Goal: Task Accomplishment & Management: Manage account settings

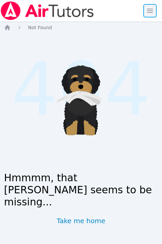
click at [146, 12] on span "button" at bounding box center [150, 10] width 15 height 15
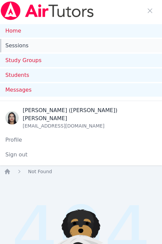
click at [22, 43] on link "Sessions" at bounding box center [81, 45] width 162 height 13
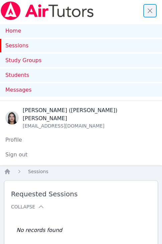
click at [148, 10] on span "button" at bounding box center [150, 10] width 15 height 15
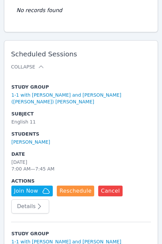
scroll to position [158, 0]
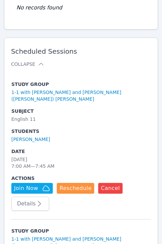
click at [100, 117] on td "Subject English 11" at bounding box center [81, 115] width 140 height 20
click at [92, 59] on h2 "Scheduled Sessions Collapse" at bounding box center [81, 57] width 140 height 20
click at [85, 73] on tr "Study Group 1-1 with Yukito Wakasugi and Jacqueline (Jackie) Reynoza Subject En…" at bounding box center [81, 146] width 140 height 146
click at [24, 198] on button "Details" at bounding box center [30, 203] width 38 height 14
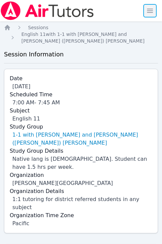
click at [148, 5] on span "button" at bounding box center [150, 10] width 15 height 15
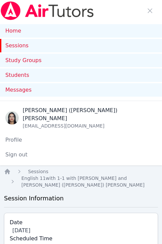
click at [11, 48] on link "Sessions" at bounding box center [81, 45] width 162 height 13
click at [148, 9] on span "button" at bounding box center [150, 10] width 15 height 15
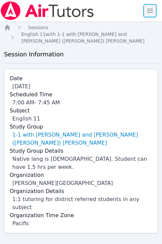
click at [150, 10] on span "button" at bounding box center [150, 10] width 15 height 15
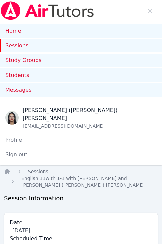
click at [23, 47] on link "Sessions" at bounding box center [81, 45] width 162 height 13
click at [153, 13] on span "button" at bounding box center [150, 10] width 15 height 15
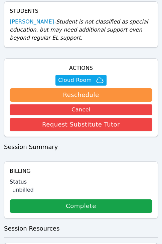
scroll to position [269, 0]
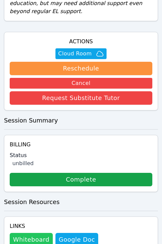
click at [32, 232] on button "Whiteboard" at bounding box center [31, 238] width 43 height 13
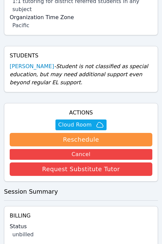
scroll to position [161, 0]
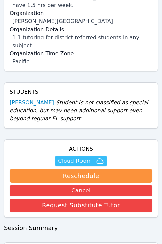
click at [83, 157] on span "Cloud Room" at bounding box center [74, 161] width 33 height 8
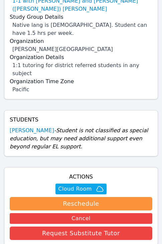
scroll to position [0, 0]
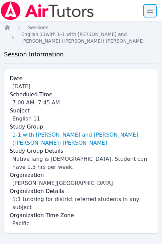
click at [150, 14] on span "button" at bounding box center [150, 10] width 15 height 15
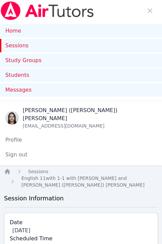
click at [24, 45] on link "Sessions" at bounding box center [81, 45] width 162 height 13
click at [149, 10] on span "button" at bounding box center [150, 10] width 15 height 15
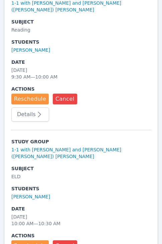
scroll to position [447, 0]
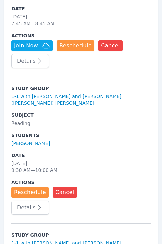
click at [38, 203] on icon "button" at bounding box center [40, 207] width 8 height 8
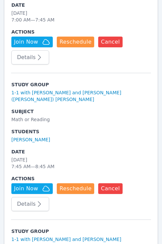
click at [38, 200] on icon "button" at bounding box center [40, 204] width 8 height 8
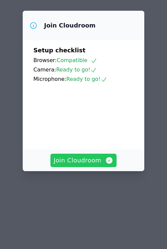
click at [86, 155] on span "Join Cloudroom" at bounding box center [84, 159] width 60 height 9
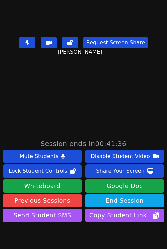
scroll to position [127, 0]
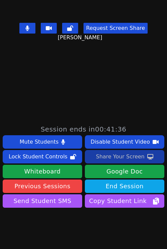
click at [109, 153] on div "Share Your Screen" at bounding box center [120, 156] width 49 height 11
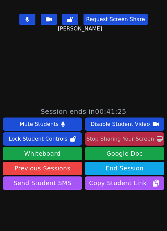
click at [114, 136] on div "Stop Sharing Your Screen" at bounding box center [121, 139] width 68 height 11
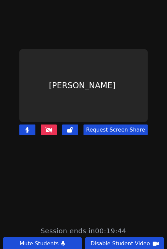
scroll to position [0, 0]
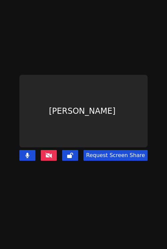
click at [47, 152] on icon at bounding box center [49, 154] width 7 height 5
click at [84, 70] on main "[PERSON_NAME] Request Screen Share" at bounding box center [83, 124] width 167 height 249
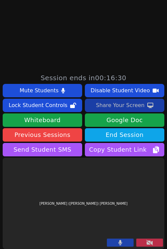
click at [148, 239] on button at bounding box center [150, 242] width 27 height 8
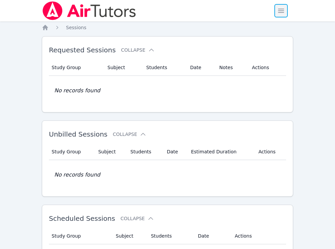
click at [167, 6] on span "button" at bounding box center [281, 10] width 15 height 15
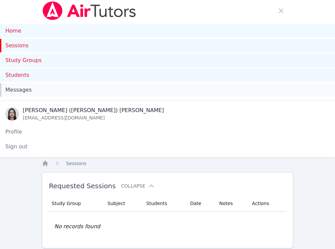
click at [24, 87] on span "Messages" at bounding box center [18, 90] width 26 height 8
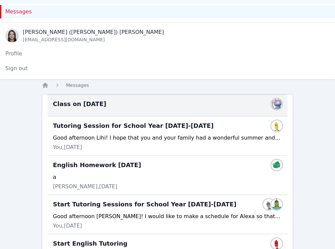
scroll to position [52, 0]
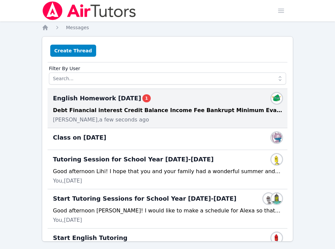
click at [131, 112] on div "Debt Financial interest Credit Balance Income Fee Bankrupt Minimum Evaluate" at bounding box center [167, 110] width 229 height 8
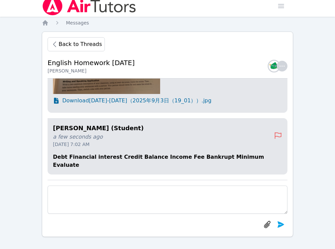
scroll to position [6, 0]
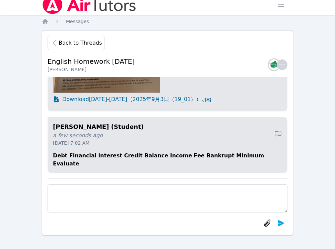
click at [92, 160] on p "Debt Financial interest Credit Balance Income Fee Bankrupt Minimum Evaluate" at bounding box center [167, 159] width 229 height 16
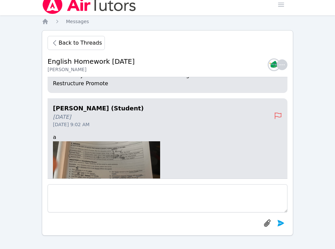
scroll to position [0, 0]
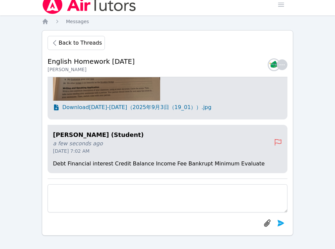
click at [109, 157] on div "Yukito Wakasugi (Student) a few seconds ago Sep 17, 2025 7:02 AM Debt Financial…" at bounding box center [168, 149] width 240 height 48
drag, startPoint x: 110, startPoint y: 159, endPoint x: 111, endPoint y: 163, distance: 4.5
click at [110, 159] on div "Yukito Wakasugi (Student) a few seconds ago Sep 17, 2025 7:02 AM Debt Financial…" at bounding box center [168, 149] width 240 height 48
click at [111, 163] on p "Debt Financial interest Credit Balance Income Fee Bankrupt Minimum Evaluate" at bounding box center [167, 163] width 229 height 8
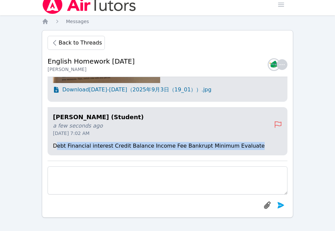
drag, startPoint x: 56, startPoint y: 146, endPoint x: 250, endPoint y: 145, distance: 193.6
click at [250, 145] on p "Debt Financial interest Credit Balance Income Fee Bankrupt Minimum Evaluate" at bounding box center [167, 146] width 229 height 8
click at [104, 149] on p "Debt Financial interest Credit Balance Income Fee Bankrupt Minimum Evaluate" at bounding box center [167, 146] width 229 height 8
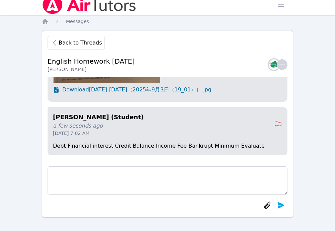
click at [92, 145] on p "Debt Financial interest Credit Balance Income Fee Bankrupt Minimum Evaluate" at bounding box center [167, 146] width 229 height 8
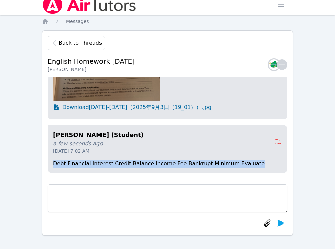
drag, startPoint x: 60, startPoint y: 163, endPoint x: 249, endPoint y: 163, distance: 188.9
click at [249, 163] on p "Debt Financial interest Credit Balance Income Fee Bankrupt Minimum Evaluate" at bounding box center [167, 163] width 229 height 8
copy p "Debt Financial interest Credit Balance Income Fee Bankrupt Minimum Evaluate"
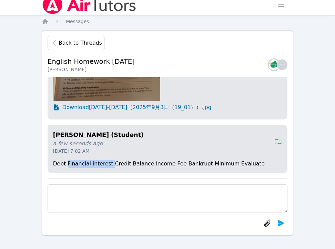
drag, startPoint x: 67, startPoint y: 163, endPoint x: 108, endPoint y: 164, distance: 41.2
click at [108, 164] on p "Debt Financial interest Credit Balance Income Fee Bankrupt Minimum Evaluate" at bounding box center [167, 163] width 229 height 8
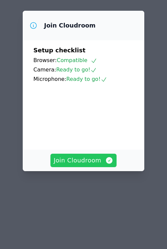
click at [103, 155] on span "Join Cloudroom" at bounding box center [84, 159] width 60 height 9
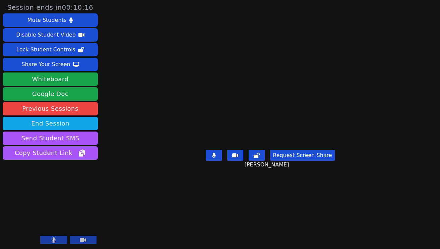
click at [167, 160] on button "Request Screen Share" at bounding box center [302, 155] width 64 height 11
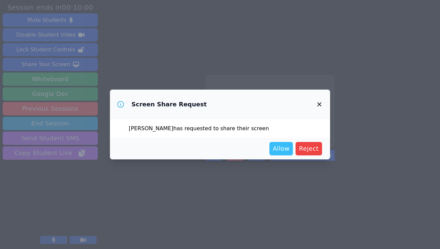
click at [167, 147] on span "Allow" at bounding box center [281, 148] width 17 height 9
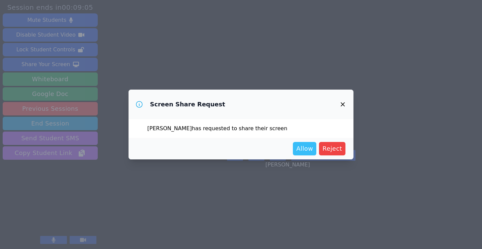
click at [167, 146] on span "Allow" at bounding box center [304, 148] width 17 height 9
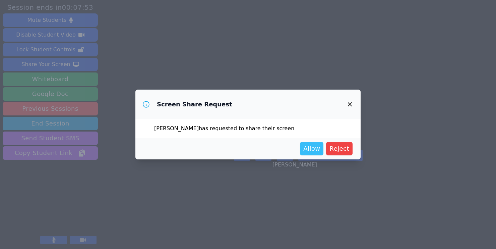
click at [167, 148] on span "Allow" at bounding box center [311, 148] width 17 height 9
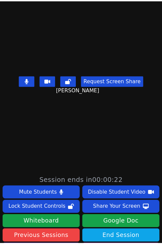
scroll to position [178, 0]
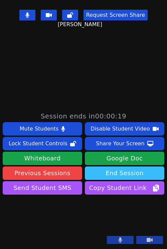
click at [123, 166] on button "End Session" at bounding box center [125, 172] width 80 height 13
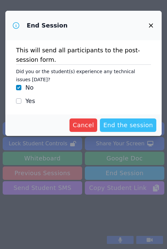
click at [130, 129] on span "End the session" at bounding box center [129, 124] width 50 height 9
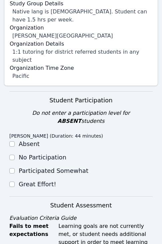
scroll to position [234, 0]
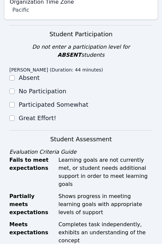
click at [26, 114] on label "Great Effort!" at bounding box center [38, 117] width 38 height 7
click at [15, 115] on input "Great Effort!" at bounding box center [11, 117] width 5 height 5
checkbox input "true"
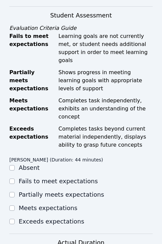
scroll to position [483, 0]
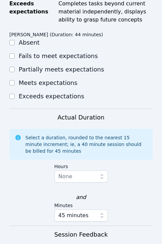
click at [36, 79] on label "Meets expectations" at bounding box center [48, 82] width 59 height 7
click at [15, 80] on input "Meets expectations" at bounding box center [11, 82] width 5 height 5
checkbox input "true"
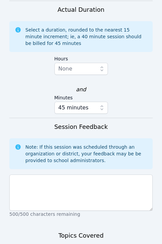
scroll to position [649, 0]
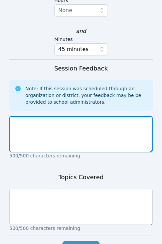
click at [89, 116] on textarea at bounding box center [81, 134] width 144 height 36
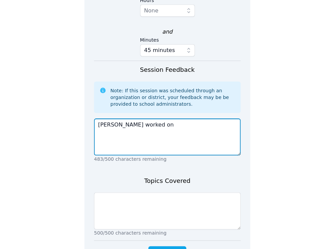
scroll to position [474, 0]
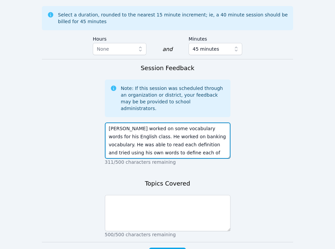
drag, startPoint x: 178, startPoint y: 100, endPoint x: 186, endPoint y: 100, distance: 8.0
click at [167, 122] on textarea "Yukito worked on some vocabulary words for his English class. He worked on bank…" at bounding box center [168, 140] width 126 height 36
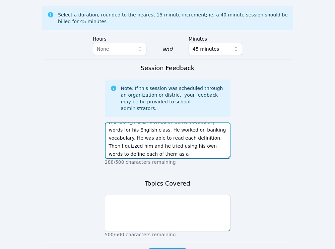
scroll to position [8, 0]
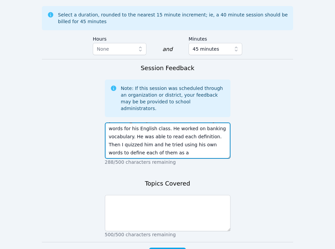
drag, startPoint x: 120, startPoint y: 108, endPoint x: 105, endPoint y: 109, distance: 15.8
click at [105, 122] on textarea "Yukito worked on some vocabulary words for his English class. He worked on bank…" at bounding box center [168, 140] width 126 height 36
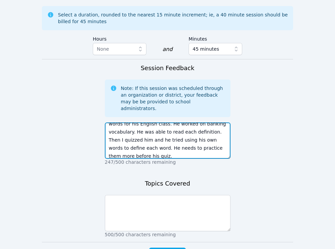
click at [113, 122] on textarea "Yukito worked on some vocabulary words for his English class. He worked on bank…" at bounding box center [168, 140] width 126 height 36
type textarea "Yukito worked on some vocabulary words for his English class. He worked on bank…"
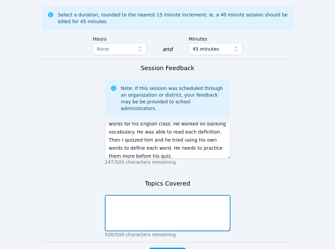
click at [146, 195] on textarea at bounding box center [168, 213] width 126 height 36
paste textarea "Yukito worked on some vocabulary words for his English class. He worked on bank…"
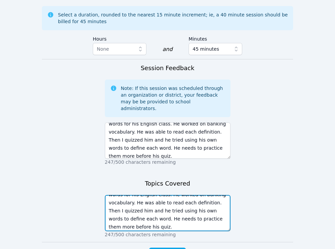
scroll to position [16, 0]
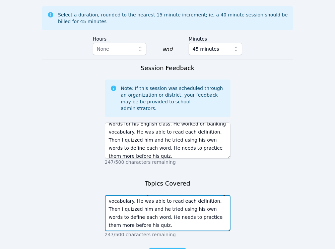
type textarea "Yukito worked on some vocabulary words for his English class. He worked on bank…"
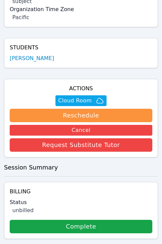
scroll to position [223, 0]
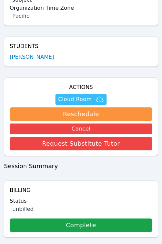
click at [80, 95] on span "Cloud Room" at bounding box center [74, 99] width 33 height 8
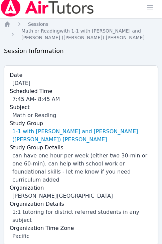
scroll to position [0, 0]
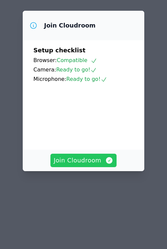
click at [84, 155] on span "Join Cloudroom" at bounding box center [84, 159] width 60 height 9
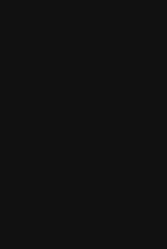
scroll to position [178, 0]
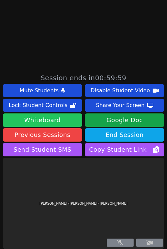
click at [47, 119] on button "Whiteboard" at bounding box center [43, 119] width 80 height 13
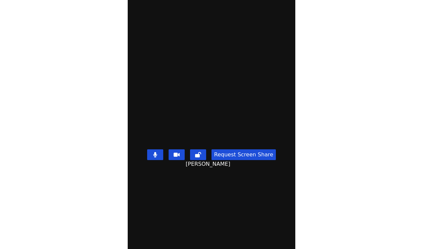
scroll to position [0, 0]
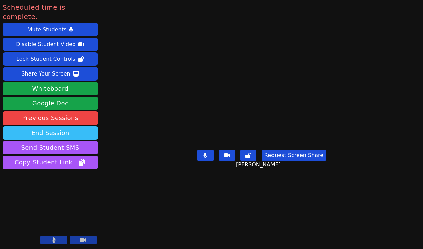
click at [62, 126] on button "End Session" at bounding box center [50, 132] width 95 height 13
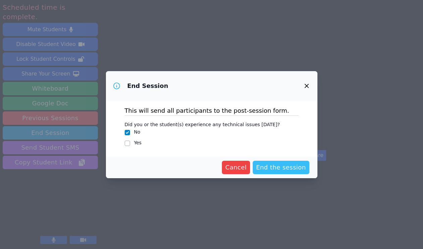
click at [167, 161] on button "End the session" at bounding box center [281, 166] width 57 height 13
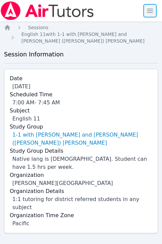
click at [149, 12] on span "button" at bounding box center [150, 10] width 15 height 15
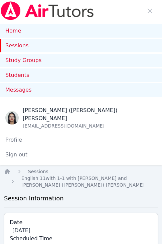
click at [19, 44] on link "Sessions" at bounding box center [81, 45] width 162 height 13
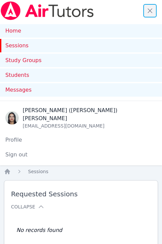
click at [148, 12] on span "button" at bounding box center [150, 10] width 15 height 15
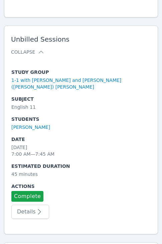
scroll to position [246, 0]
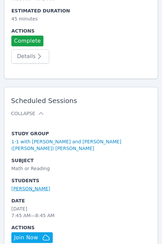
click at [33, 185] on link "Harel Shoham" at bounding box center [30, 188] width 39 height 7
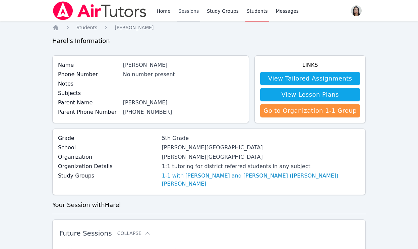
click at [162, 13] on link "Sessions" at bounding box center [188, 10] width 23 height 21
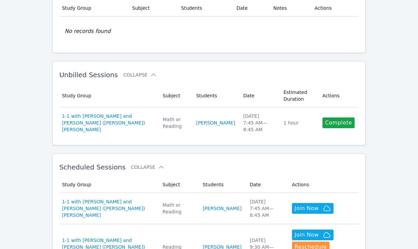
scroll to position [94, 0]
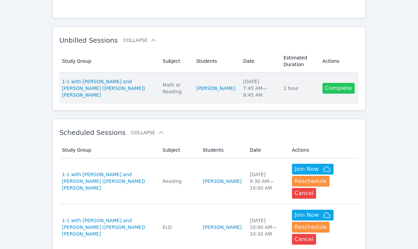
click at [162, 90] on link "Complete" at bounding box center [338, 88] width 32 height 11
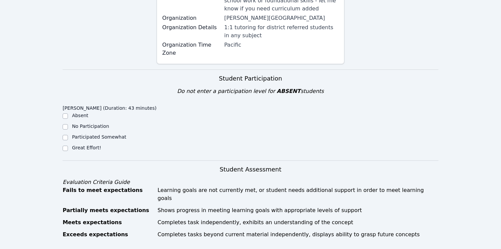
scroll to position [245, 0]
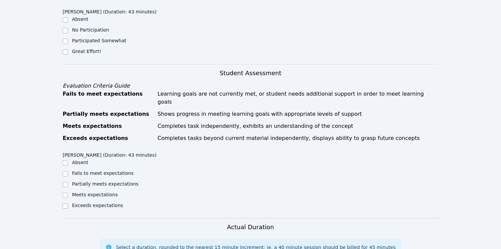
click at [88, 49] on label "Great Effort!" at bounding box center [86, 51] width 29 height 5
click at [68, 49] on input "Great Effort!" at bounding box center [65, 51] width 5 height 5
checkbox input "true"
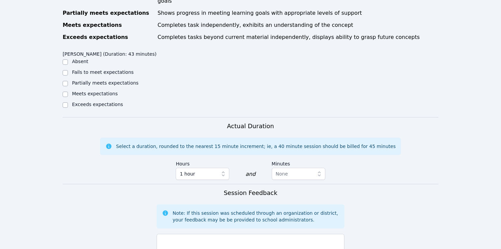
click at [91, 91] on label "Meets expectations" at bounding box center [95, 93] width 46 height 5
click at [68, 91] on input "Meets expectations" at bounding box center [65, 93] width 5 height 5
checkbox input "true"
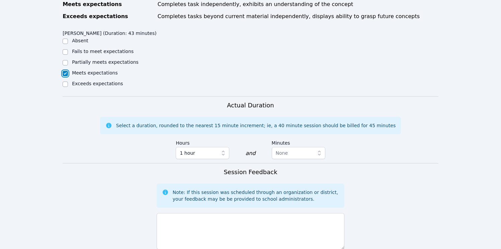
scroll to position [462, 0]
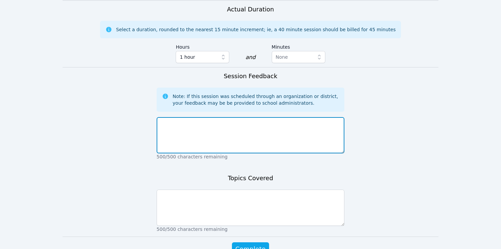
click at [162, 119] on textarea at bounding box center [251, 135] width 188 height 36
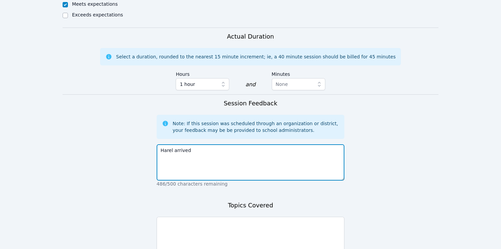
scroll to position [435, 0]
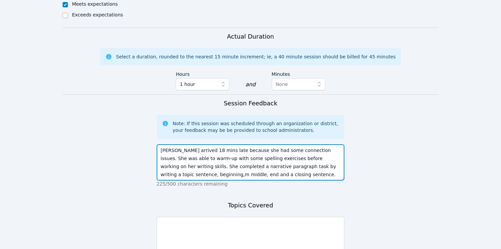
click at [162, 152] on textarea "Harel arrived 18 mins late because she had some connection issues. She was able…" at bounding box center [251, 162] width 188 height 36
click at [162, 150] on textarea "Harel arrived 18 mins late because she had some connection issues. She was able…" at bounding box center [251, 162] width 188 height 36
click at [162, 151] on textarea "Harel arrived 18 mins late because she had some connection issues. She was able…" at bounding box center [251, 162] width 188 height 36
click at [162, 158] on textarea "Harel arrived 18 mins late because she had some connection issues. She was able…" at bounding box center [251, 162] width 188 height 36
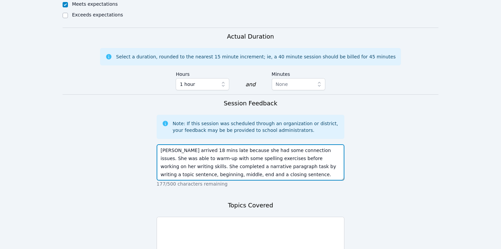
scroll to position [5, 0]
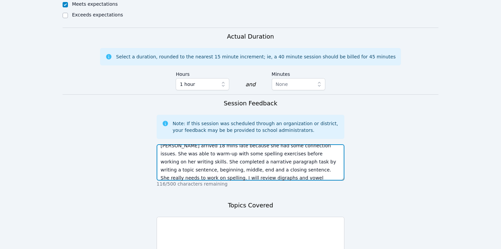
click at [162, 157] on textarea "Harel arrived 18 mins late because she had some connection issues. She was able…" at bounding box center [251, 162] width 188 height 36
type textarea "Harel arrived 18 mins late because she had some connection issues. She was able…"
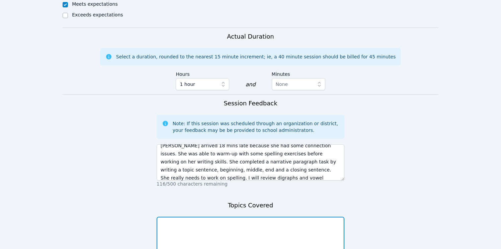
click at [162, 216] on textarea at bounding box center [251, 234] width 188 height 36
paste textarea "Harel arrived 18 mins late because she had some connection issues. She was able…"
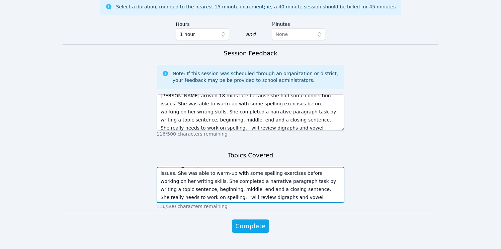
scroll to position [8, 0]
type textarea "Harel arrived 18 mins late because she had some connection issues. She was able…"
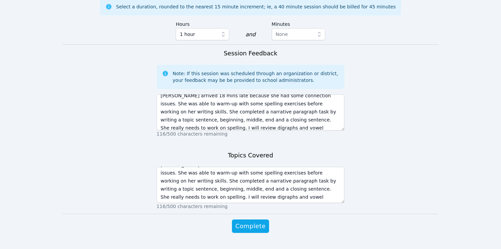
click at [162, 221] on span "Complete" at bounding box center [250, 225] width 30 height 9
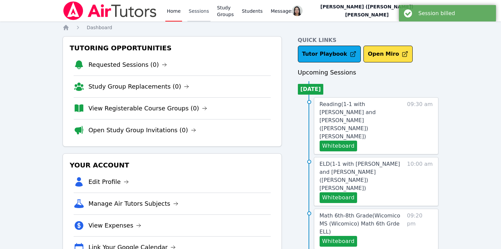
click at [162, 15] on link "Sessions" at bounding box center [199, 10] width 23 height 21
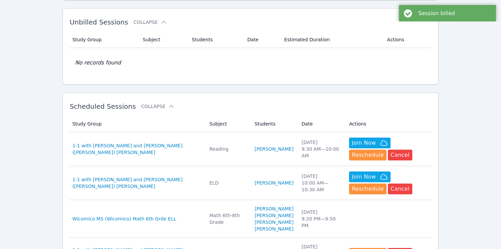
scroll to position [113, 0]
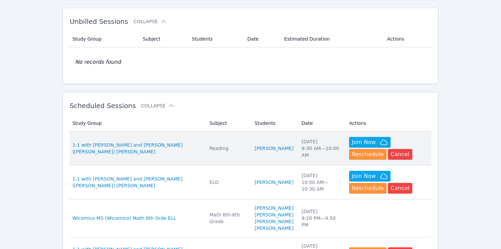
click at [162, 136] on td "Date Wed Sep 17 9:30 AM — 10:00 AM" at bounding box center [322, 148] width 48 height 34
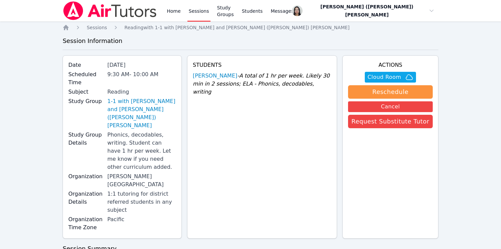
click at [162, 13] on link "Sessions" at bounding box center [199, 10] width 23 height 21
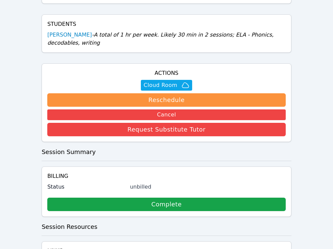
scroll to position [275, 0]
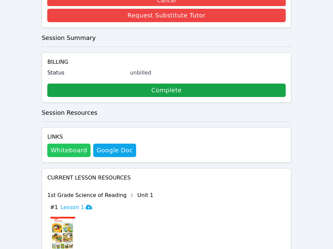
click at [64, 149] on button "Whiteboard" at bounding box center [68, 149] width 43 height 13
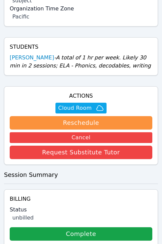
scroll to position [288, 0]
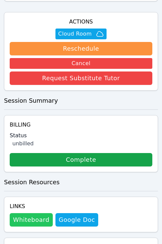
click at [40, 213] on button "Whiteboard" at bounding box center [31, 219] width 43 height 13
drag, startPoint x: 69, startPoint y: 222, endPoint x: 86, endPoint y: 180, distance: 45.5
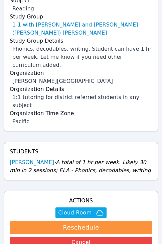
scroll to position [215, 0]
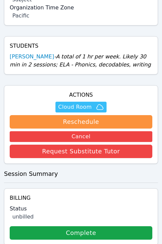
click at [90, 103] on span "Cloud Room" at bounding box center [74, 107] width 33 height 8
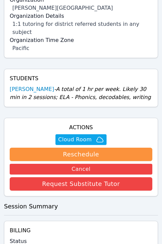
scroll to position [185, 0]
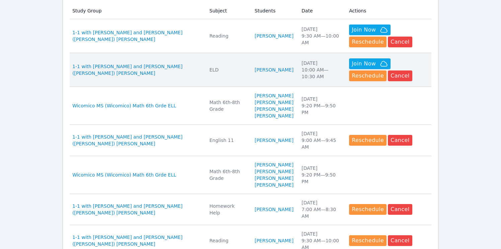
scroll to position [222, 0]
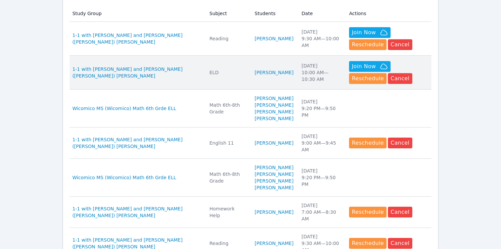
click at [214, 71] on div "ELD" at bounding box center [228, 72] width 37 height 7
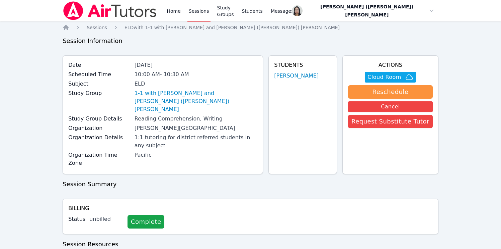
click at [194, 11] on link "Sessions" at bounding box center [199, 10] width 23 height 21
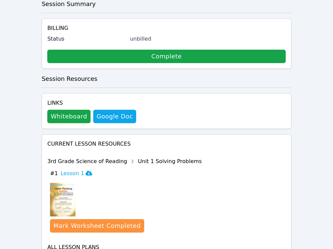
scroll to position [331, 0]
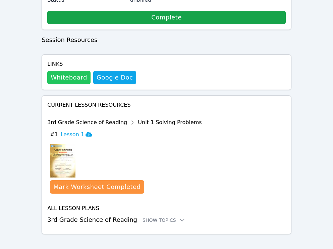
click at [65, 71] on button "Whiteboard" at bounding box center [68, 77] width 43 height 13
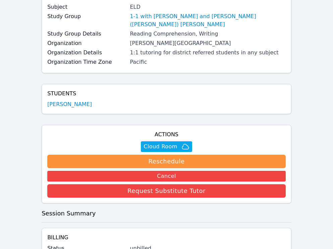
scroll to position [82, 0]
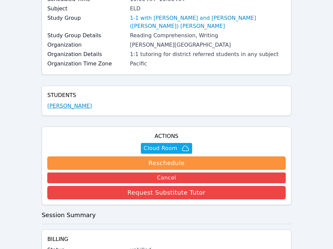
click at [84, 102] on link "[PERSON_NAME]" at bounding box center [69, 106] width 45 height 8
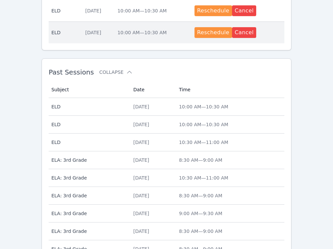
scroll to position [392, 0]
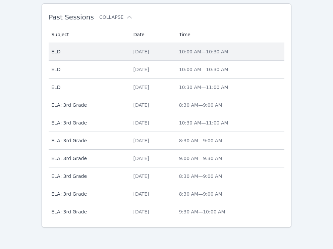
click at [139, 56] on td "Date Fri Sep 12" at bounding box center [152, 52] width 46 height 18
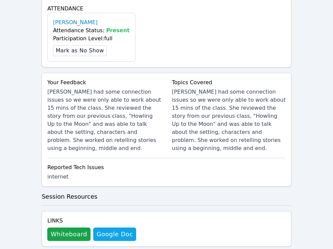
scroll to position [337, 0]
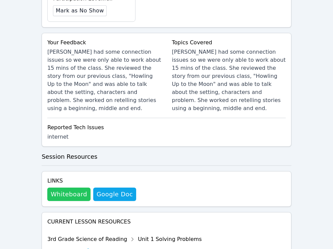
click at [56, 187] on button "Whiteboard" at bounding box center [68, 193] width 43 height 13
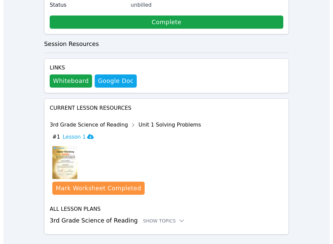
scroll to position [331, 0]
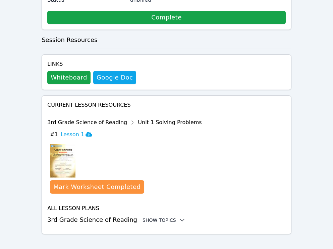
click at [161, 216] on div "Show Topics" at bounding box center [163, 219] width 43 height 7
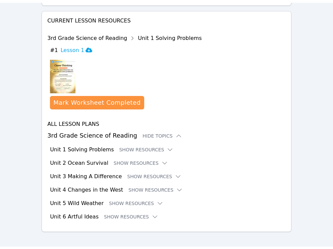
scroll to position [413, 0]
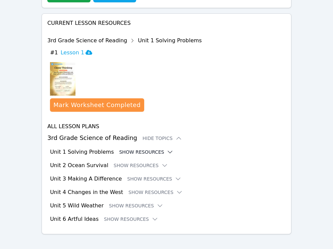
click at [132, 148] on button "Show Resources" at bounding box center [146, 151] width 54 height 7
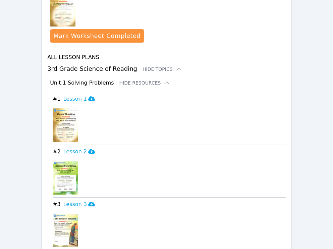
scroll to position [517, 0]
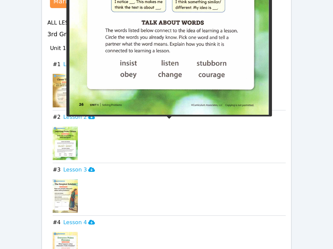
click at [62, 140] on img at bounding box center [65, 142] width 25 height 33
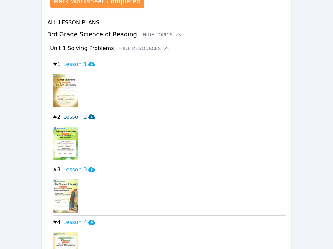
click at [72, 113] on h3 "Lesson 2" at bounding box center [78, 117] width 31 height 8
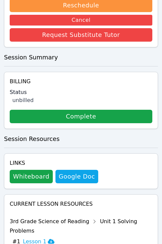
scroll to position [0, 0]
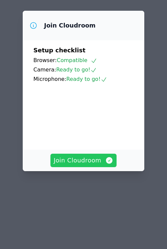
click at [87, 155] on span "Join Cloudroom" at bounding box center [84, 159] width 60 height 9
click at [87, 165] on span "Join Cloudroom" at bounding box center [84, 159] width 60 height 9
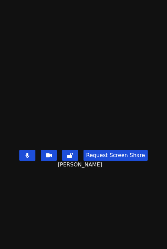
click at [125, 113] on video at bounding box center [83, 111] width 100 height 72
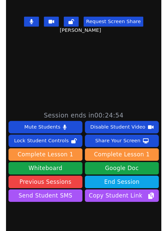
scroll to position [133, 0]
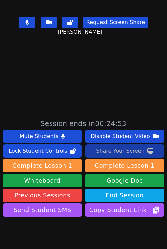
click at [114, 152] on div "Share Your Screen" at bounding box center [120, 150] width 49 height 11
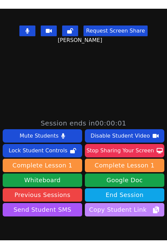
scroll to position [193, 0]
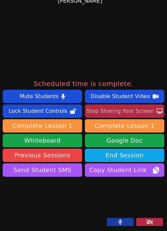
click at [115, 106] on div "Stop Sharing Your Screen" at bounding box center [121, 111] width 68 height 11
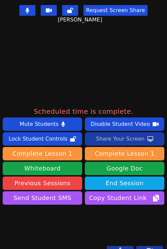
scroll to position [147, 0]
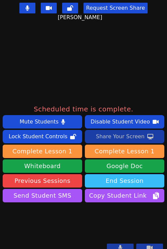
click at [108, 183] on button "End Session" at bounding box center [125, 180] width 80 height 13
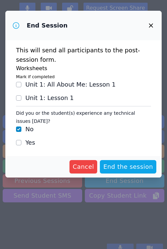
drag, startPoint x: 129, startPoint y: 170, endPoint x: 140, endPoint y: 124, distance: 47.5
click at [129, 170] on span "End the session" at bounding box center [129, 166] width 50 height 9
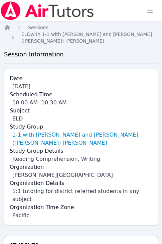
scroll to position [267, 0]
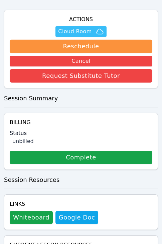
click at [86, 27] on span "Cloud Room" at bounding box center [74, 31] width 33 height 8
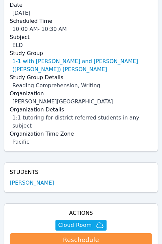
scroll to position [139, 0]
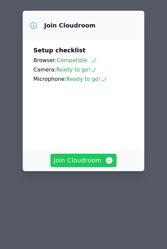
click at [88, 139] on video at bounding box center [83, 113] width 100 height 50
click at [92, 165] on span "Join Cloudroom" at bounding box center [84, 159] width 60 height 9
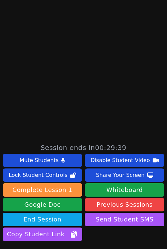
scroll to position [193, 0]
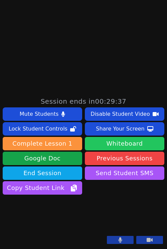
click at [122, 137] on button "Whiteboard" at bounding box center [125, 143] width 80 height 13
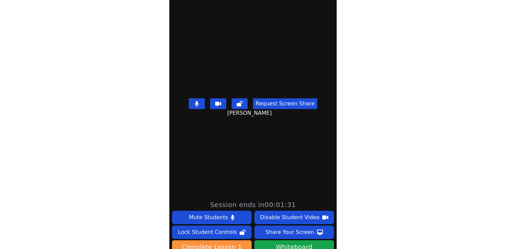
scroll to position [0, 0]
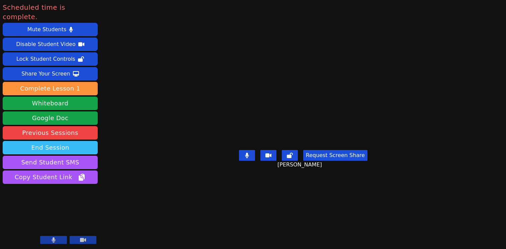
click at [52, 141] on button "End Session" at bounding box center [50, 147] width 95 height 13
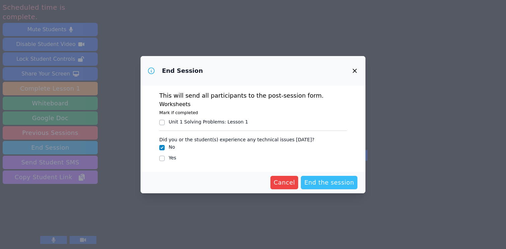
click at [167, 182] on span "End the session" at bounding box center [329, 182] width 50 height 9
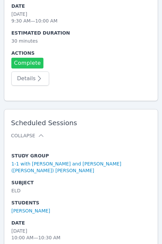
click at [32, 65] on link "Complete" at bounding box center [27, 63] width 32 height 11
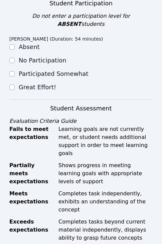
scroll to position [263, 0]
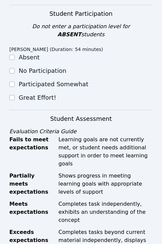
click at [24, 94] on label "Great Effort!" at bounding box center [38, 97] width 38 height 7
click at [15, 95] on input "Great Effort!" at bounding box center [11, 97] width 5 height 5
checkbox input "true"
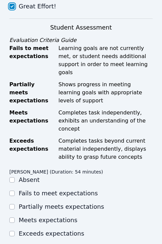
scroll to position [437, 0]
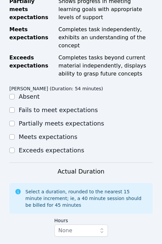
click at [35, 133] on label "Meets expectations" at bounding box center [48, 136] width 59 height 7
click at [15, 134] on input "Meets expectations" at bounding box center [11, 136] width 5 height 5
checkbox input "true"
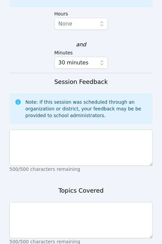
scroll to position [649, 0]
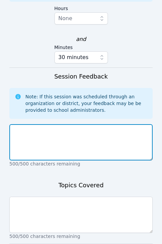
click at [87, 124] on textarea at bounding box center [81, 142] width 144 height 36
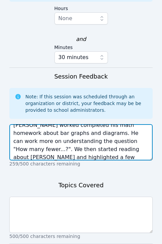
scroll to position [13, 0]
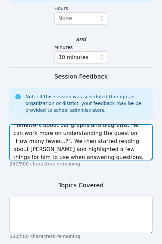
click at [102, 124] on textarea "Dante worked completed his math homework about bar graphs and diagrams. He can …" at bounding box center [81, 142] width 144 height 36
type textarea "Dante worked completed his math homework about bar graphs and diagrams. He can …"
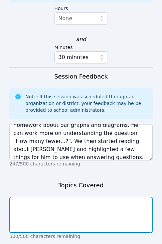
click at [85, 196] on textarea at bounding box center [81, 214] width 144 height 36
paste textarea "Dante worked completed his math homework about bar graphs and diagrams. He can …"
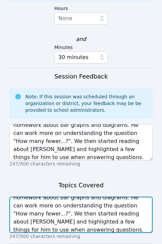
type textarea "Dante worked completed his math homework about bar graphs and diagrams. He can …"
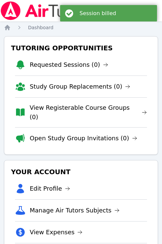
click at [153, 9] on div "Session billed" at bounding box center [108, 13] width 97 height 16
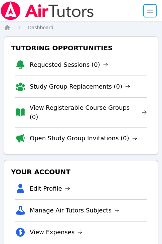
click at [152, 13] on span "button" at bounding box center [150, 10] width 15 height 15
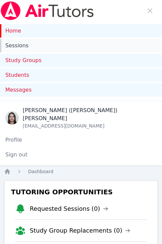
click at [21, 45] on link "Sessions" at bounding box center [81, 45] width 162 height 13
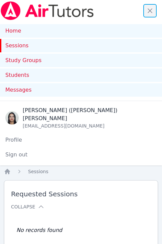
click at [153, 10] on span "button" at bounding box center [150, 10] width 15 height 15
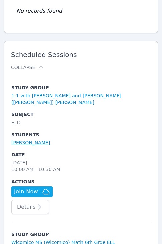
click at [48, 142] on link "[PERSON_NAME]" at bounding box center [30, 142] width 39 height 7
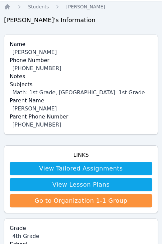
scroll to position [134, 0]
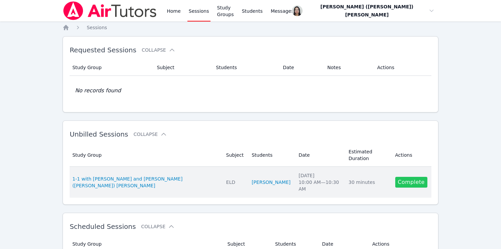
click at [408, 179] on link "Complete" at bounding box center [412, 182] width 32 height 11
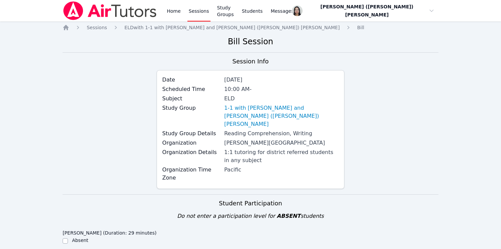
scroll to position [241, 0]
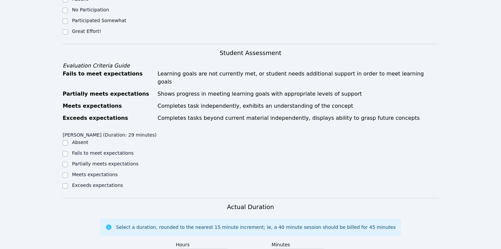
click at [82, 30] on label "Great Effort!" at bounding box center [86, 30] width 29 height 5
click at [68, 30] on input "Great Effort!" at bounding box center [65, 31] width 5 height 5
checkbox input "true"
click at [95, 174] on label "Meets expectations" at bounding box center [95, 174] width 46 height 5
click at [68, 174] on input "Meets expectations" at bounding box center [65, 174] width 5 height 5
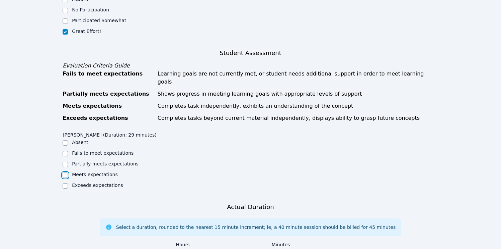
checkbox input "true"
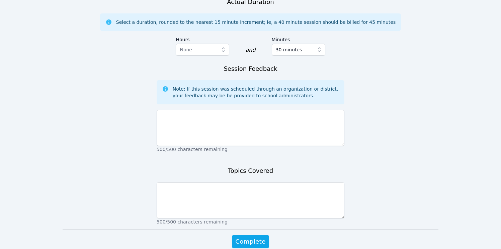
scroll to position [477, 0]
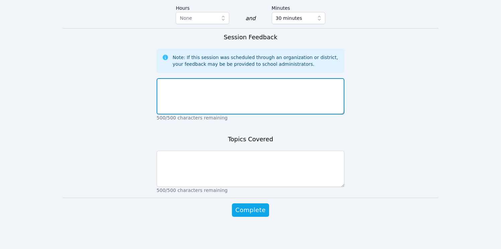
click at [219, 105] on textarea at bounding box center [251, 96] width 188 height 36
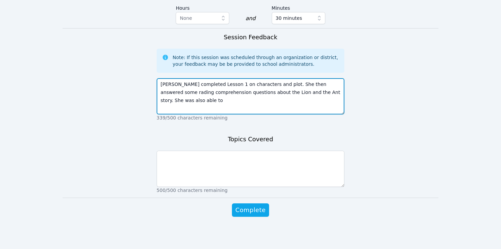
click at [162, 92] on textarea "[PERSON_NAME] completed Lesson 1 on characters and plot. She then answered some…" at bounding box center [251, 96] width 188 height 36
click at [205, 106] on textarea "[PERSON_NAME] completed Lesson 1 on characters and plot. She then answered some…" at bounding box center [251, 96] width 188 height 36
click at [202, 104] on textarea "[PERSON_NAME] completed Lesson 1 on characters and plot. She then answered some…" at bounding box center [251, 96] width 188 height 36
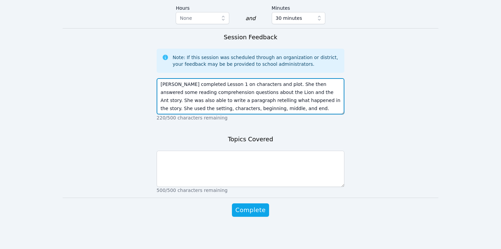
click at [205, 97] on textarea "[PERSON_NAME] completed Lesson 1 on characters and plot. She then answered some…" at bounding box center [251, 96] width 188 height 36
paste textarea "reading comprehension questions about The Lion and the Ant. Afterwards, she wro…"
type textarea "[PERSON_NAME] completed Lesson 1 on characters and plot. She then answered read…"
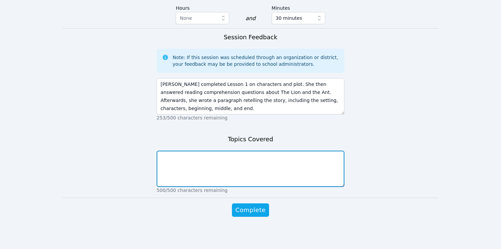
click at [226, 160] on textarea at bounding box center [251, 168] width 188 height 36
paste textarea "[PERSON_NAME] completed Lesson 1 on characters and plot. She then answered read…"
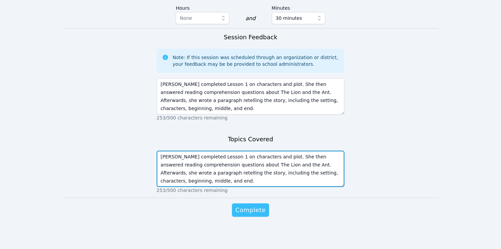
type textarea "[PERSON_NAME] completed Lesson 1 on characters and plot. She then answered read…"
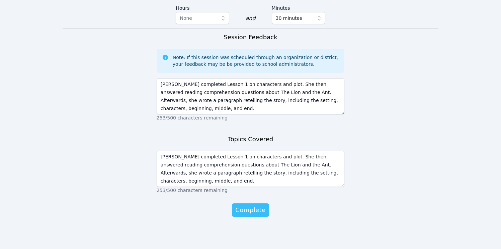
click at [254, 210] on span "Complete" at bounding box center [250, 209] width 30 height 9
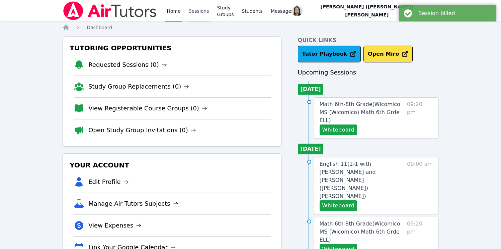
click at [196, 13] on link "Sessions" at bounding box center [199, 10] width 23 height 21
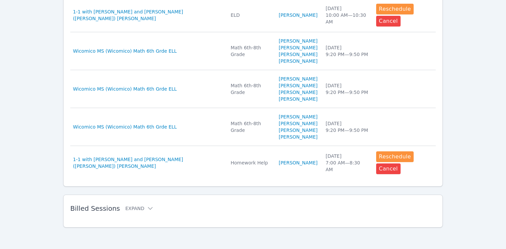
scroll to position [438, 0]
